Goal: Information Seeking & Learning: Learn about a topic

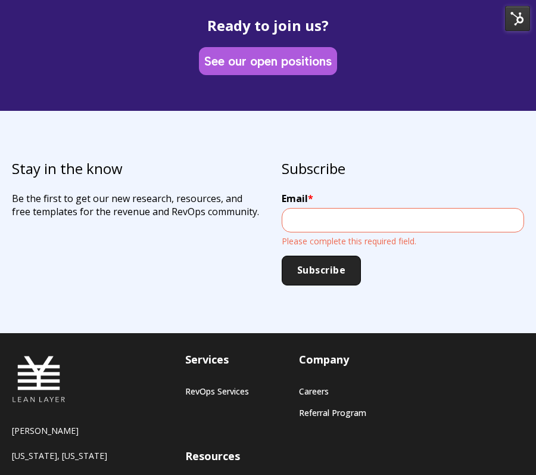
scroll to position [4136, 0]
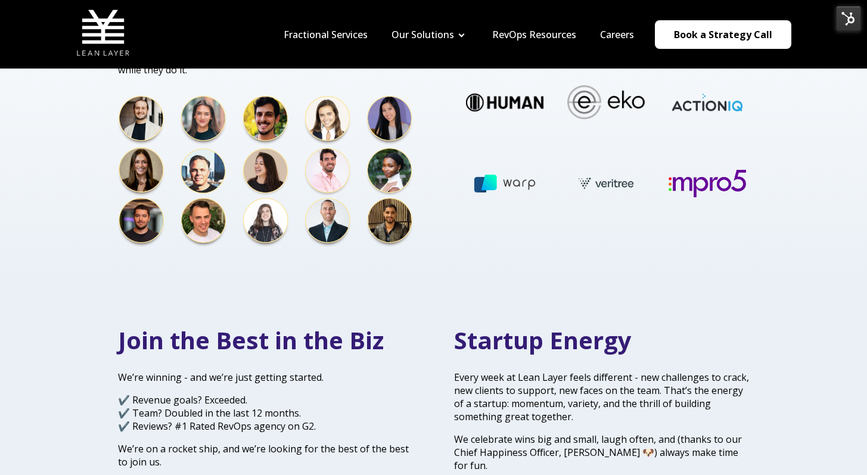
scroll to position [161, 0]
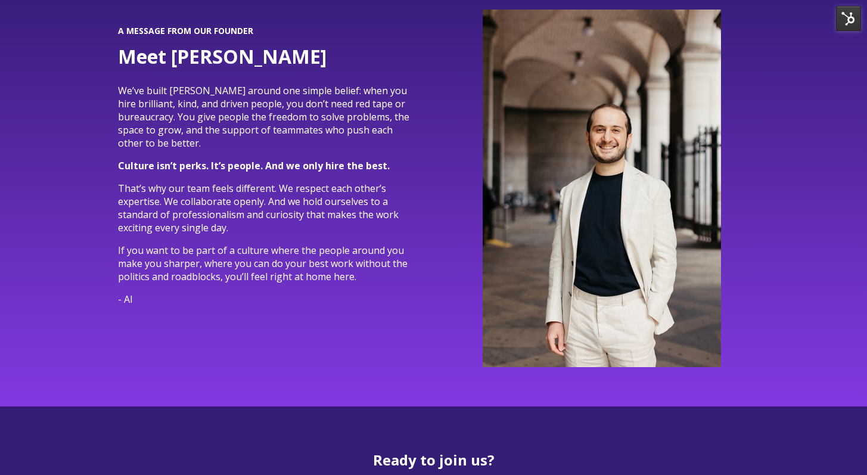
scroll to position [3596, 0]
